Goal: Complete application form: Complete application form

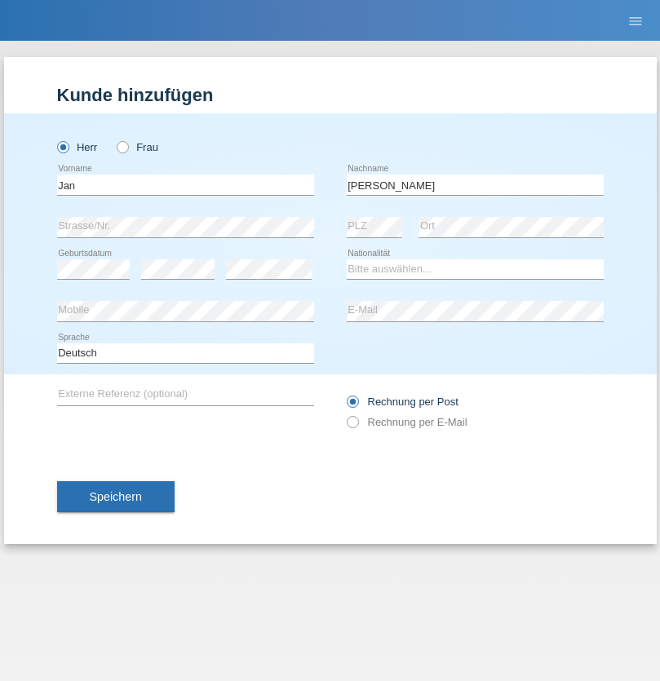
type input "[PERSON_NAME]"
select select "CH"
select select "en"
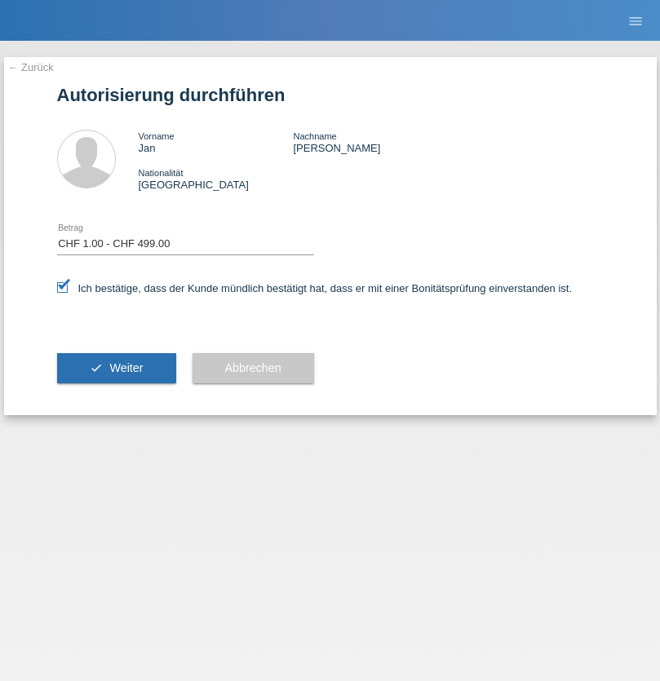
select select "1"
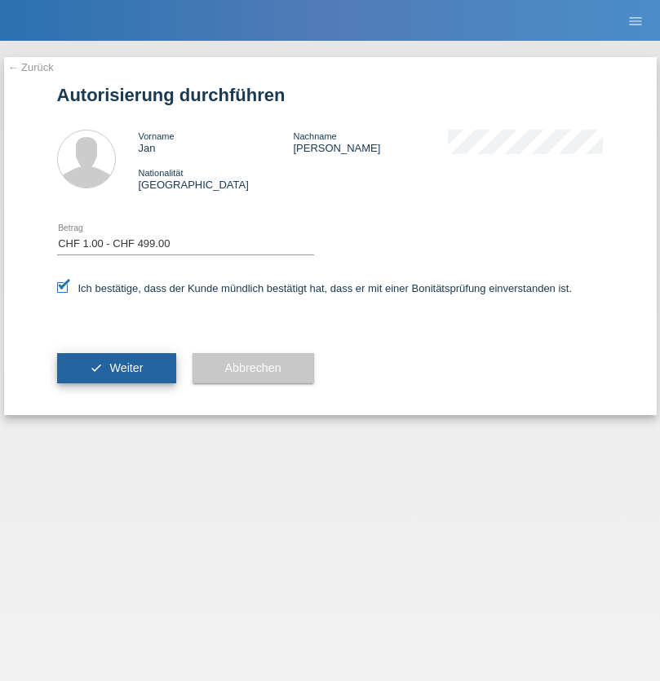
click at [116, 368] on span "Weiter" at bounding box center [125, 367] width 33 height 13
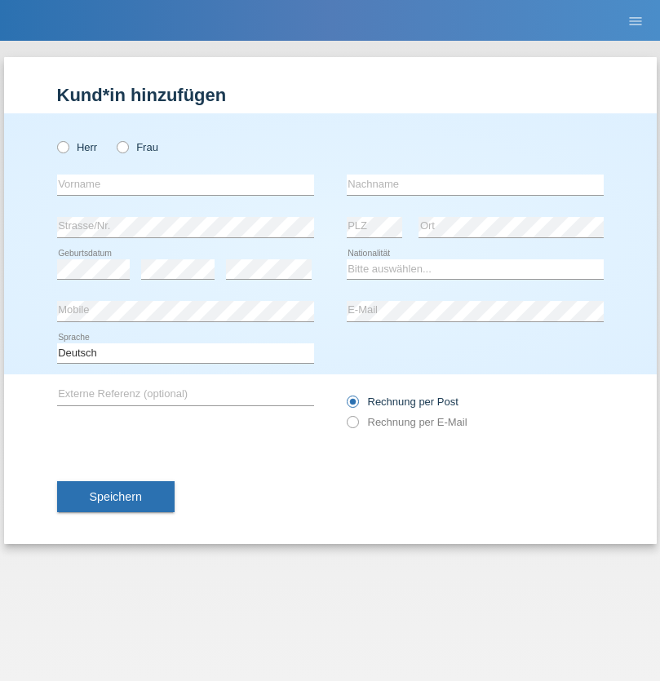
radio input "true"
click at [185, 184] on input "text" at bounding box center [185, 185] width 257 height 20
type input "naime"
click at [475, 184] on input "text" at bounding box center [475, 185] width 257 height 20
type input "llugiqi"
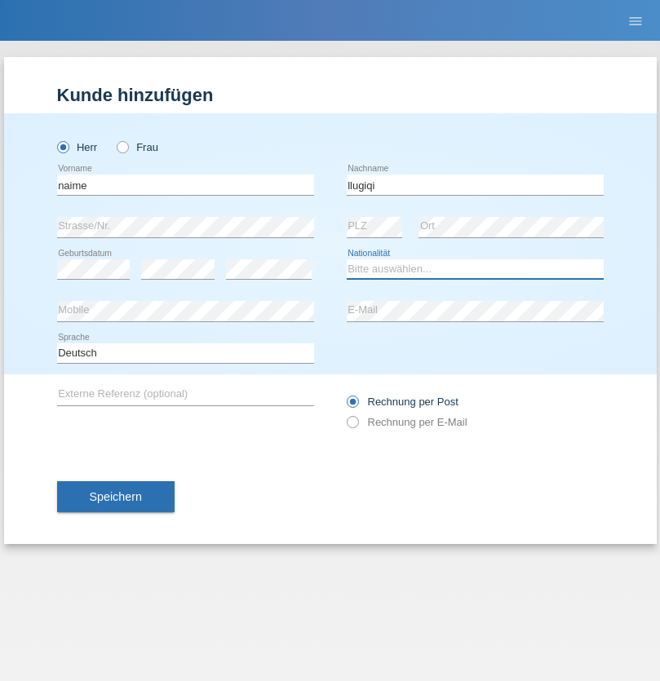
select select "CH"
radio input "true"
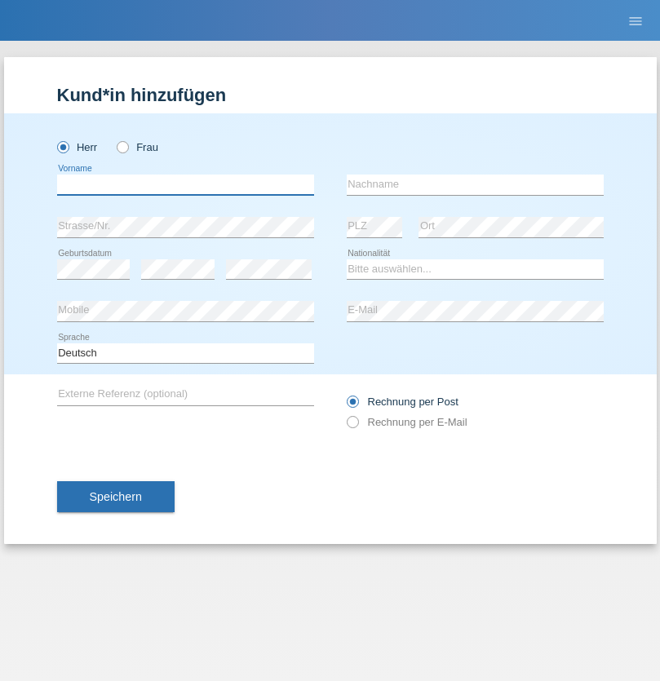
click at [185, 184] on input "text" at bounding box center [185, 185] width 257 height 20
type input "Shaban"
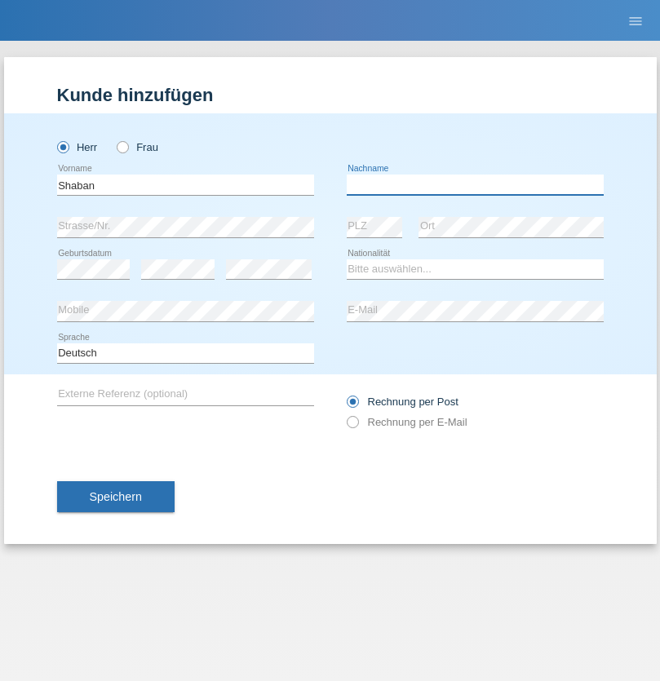
click at [475, 184] on input "text" at bounding box center [475, 185] width 257 height 20
type input "llugiqi"
select select "CH"
radio input "true"
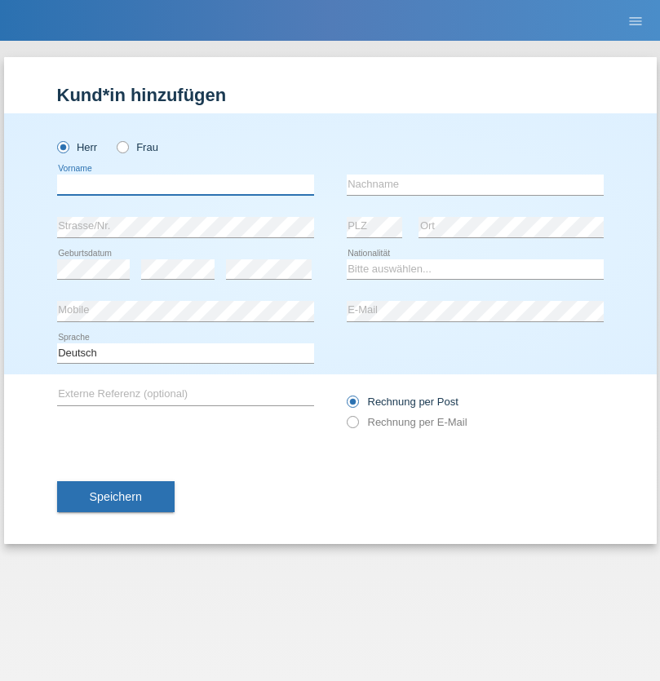
click at [185, 184] on input "text" at bounding box center [185, 185] width 257 height 20
type input "Jan"
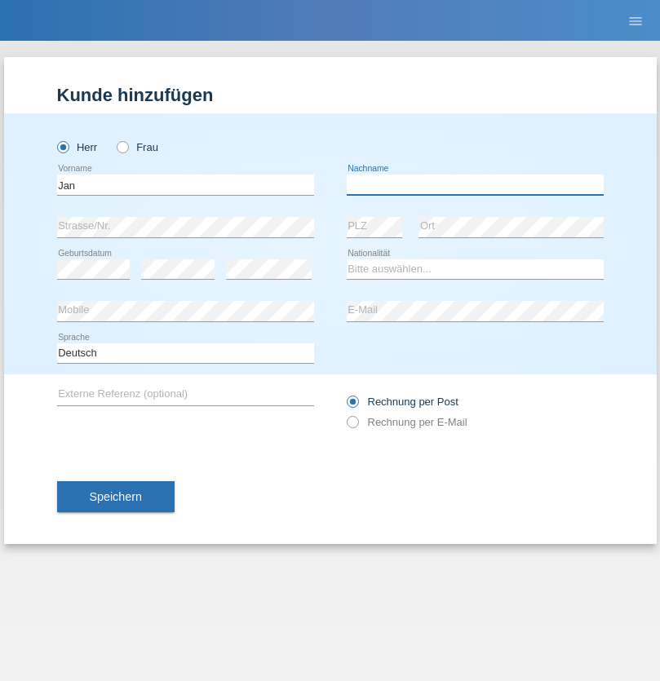
click at [475, 184] on input "text" at bounding box center [475, 185] width 257 height 20
type input "Schedler"
select select "CH"
radio input "true"
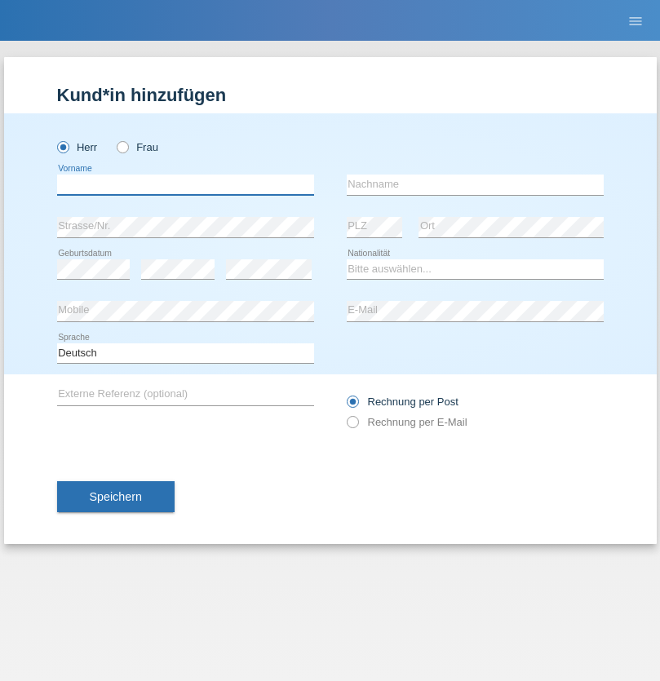
click at [185, 184] on input "text" at bounding box center [185, 185] width 257 height 20
type input "Ristic"
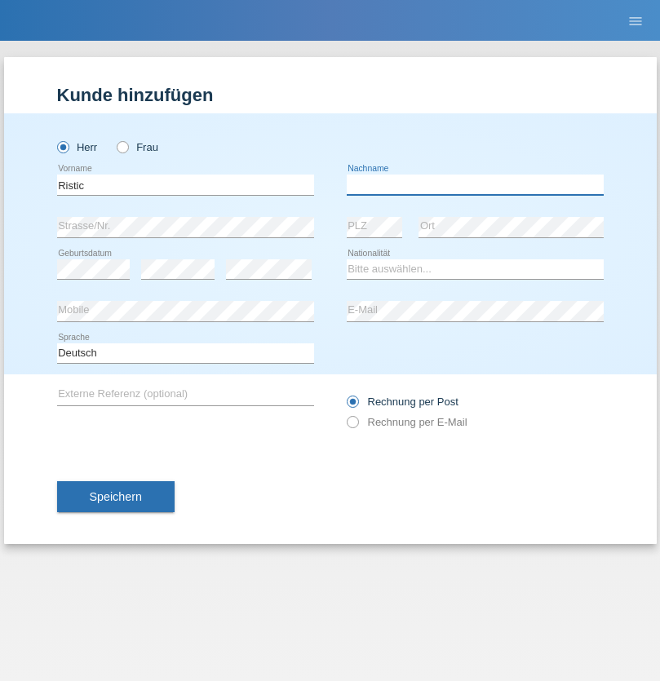
click at [475, 184] on input "text" at bounding box center [475, 185] width 257 height 20
type input "Marko"
select select "RS"
select select "C"
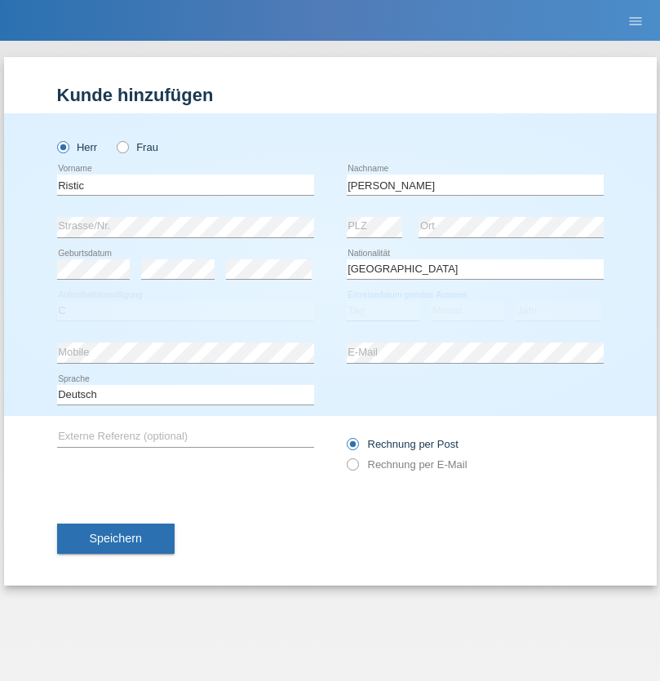
select select "06"
select select "05"
select select "2004"
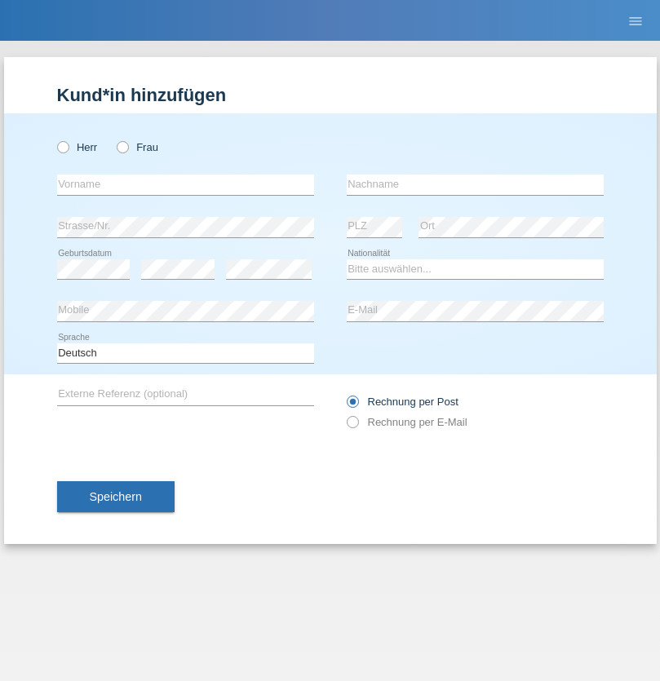
radio input "true"
click at [185, 184] on input "text" at bounding box center [185, 185] width 257 height 20
type input "Silvia"
click at [475, 184] on input "text" at bounding box center [475, 185] width 257 height 20
type input "Patera"
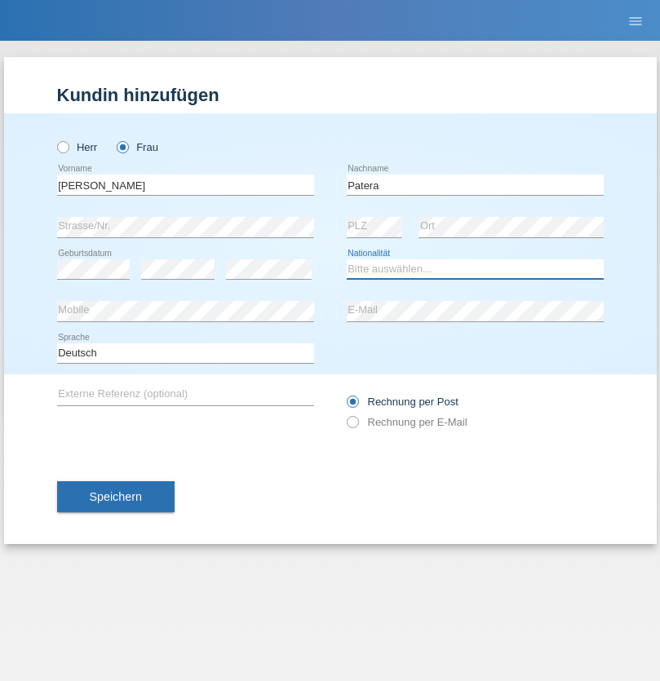
select select "CH"
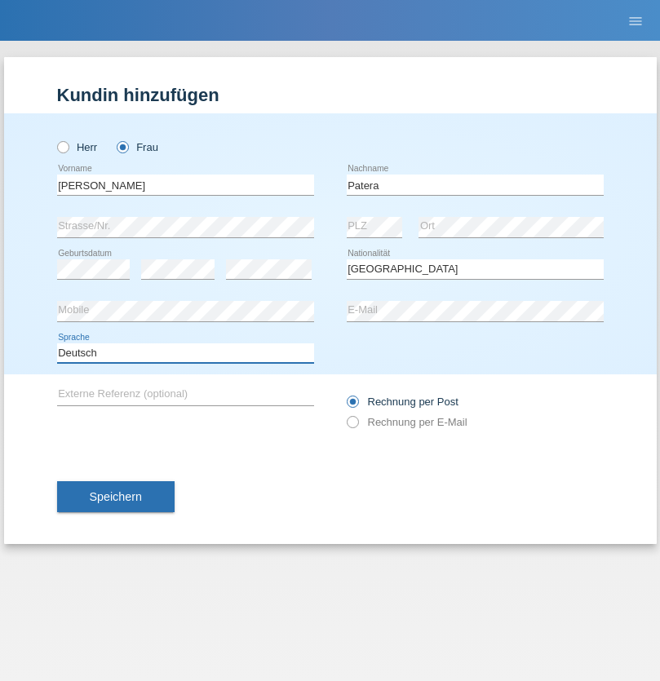
select select "en"
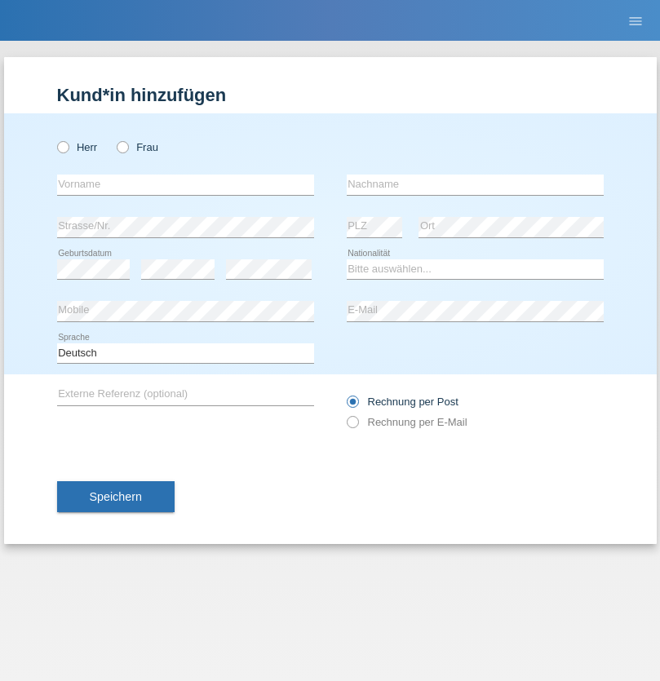
radio input "true"
click at [185, 184] on input "text" at bounding box center [185, 185] width 257 height 20
type input "Champing"
click at [475, 184] on input "text" at bounding box center [475, 185] width 257 height 20
type input "Malonga"
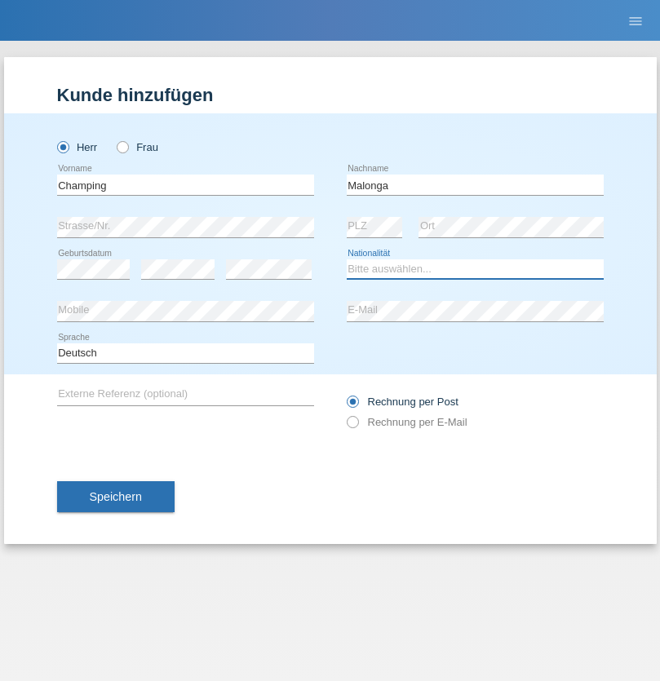
select select "CH"
radio input "true"
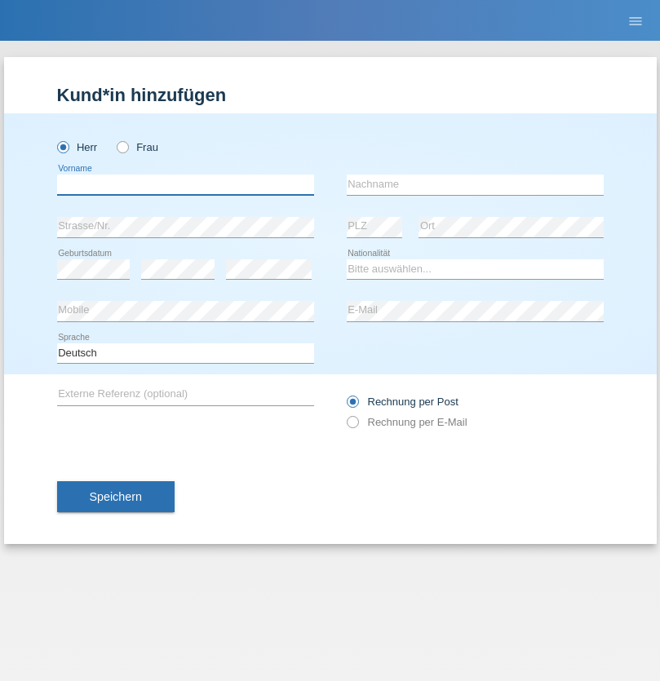
click at [185, 184] on input "text" at bounding box center [185, 185] width 257 height 20
type input "Djordjevic"
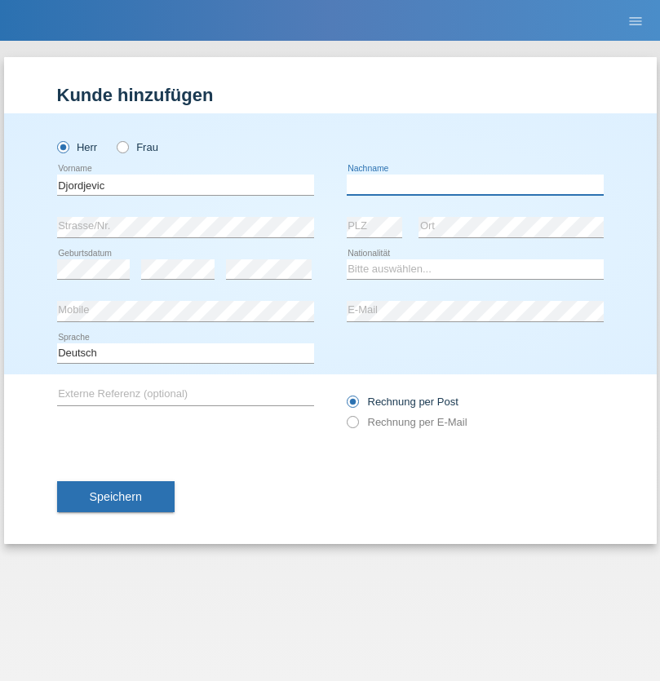
click at [475, 184] on input "text" at bounding box center [475, 185] width 257 height 20
type input "Radosav"
select select "RS"
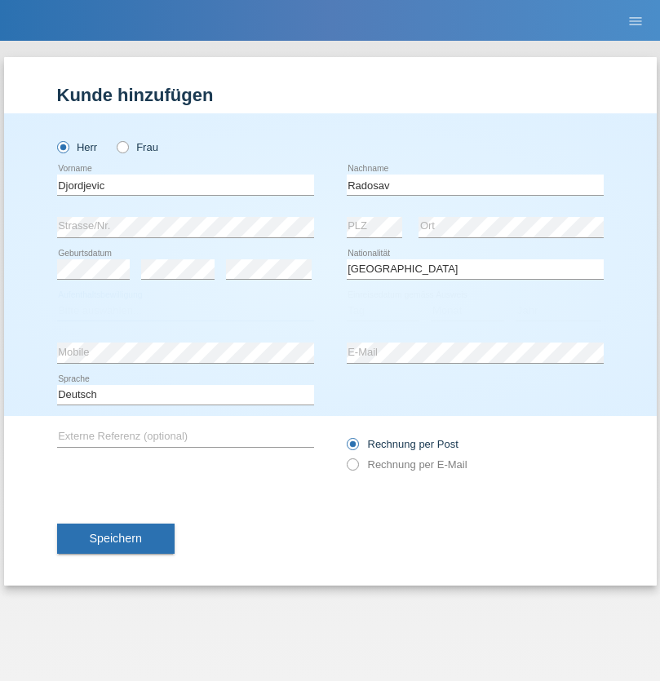
select select "C"
select select "10"
select select "03"
select select "1989"
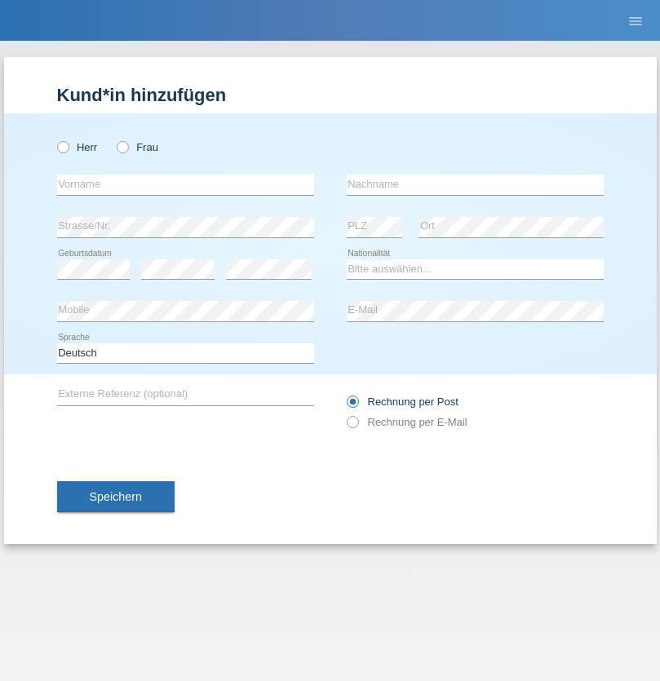
radio input "true"
click at [185, 184] on input "text" at bounding box center [185, 185] width 257 height 20
type input "[PERSON_NAME]"
click at [475, 184] on input "text" at bounding box center [475, 185] width 257 height 20
type input "Sakhi"
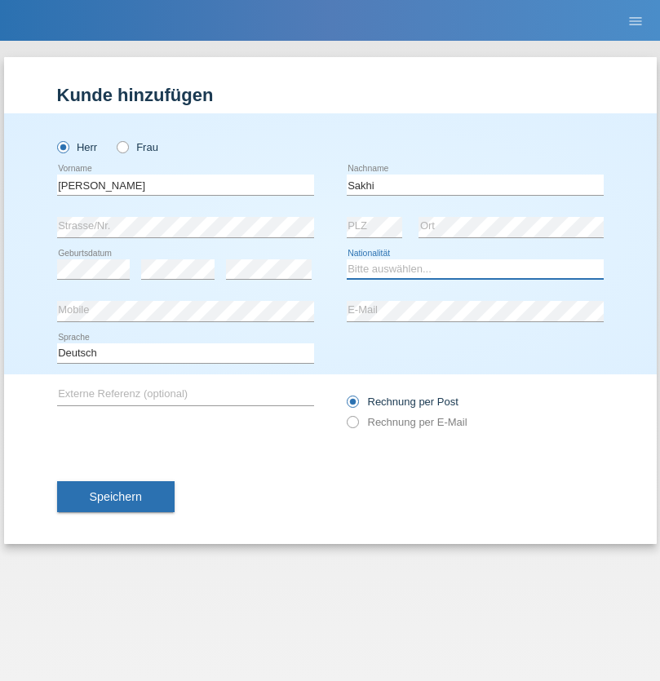
select select "IT"
select select "C"
select select "24"
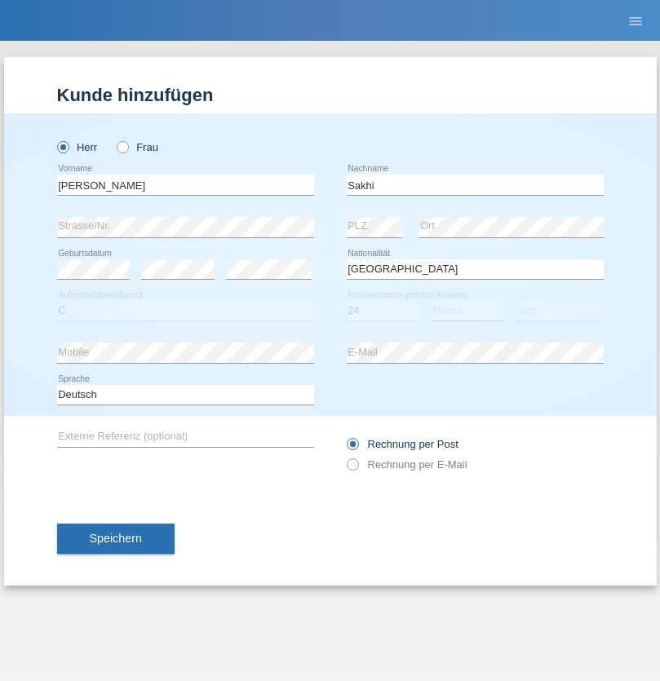
select select "10"
select select "2021"
